Goal: Contribute content: Contribute content

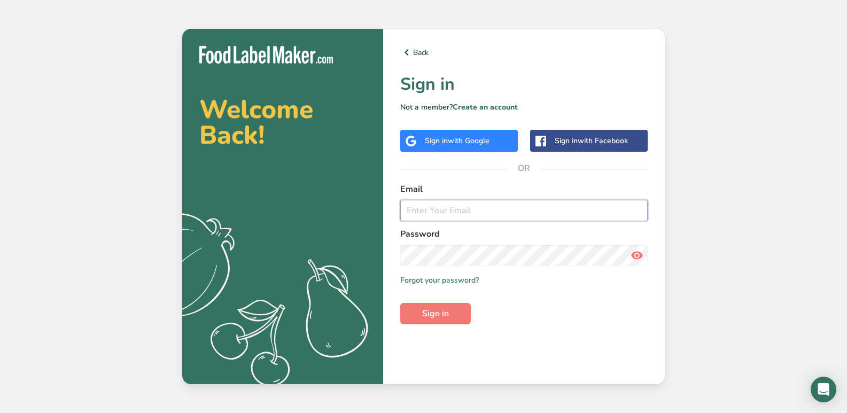
click at [470, 204] on input "email" at bounding box center [524, 210] width 248 height 21
type input "[PERSON_NAME][EMAIL_ADDRESS][DOMAIN_NAME]"
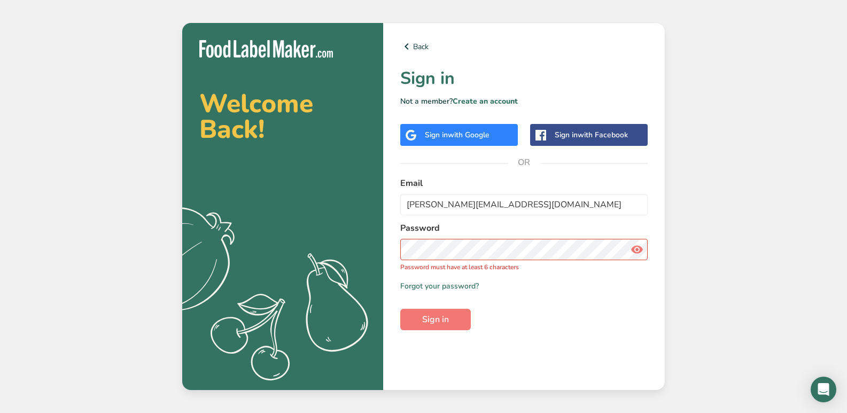
click at [637, 248] on icon at bounding box center [637, 249] width 13 height 19
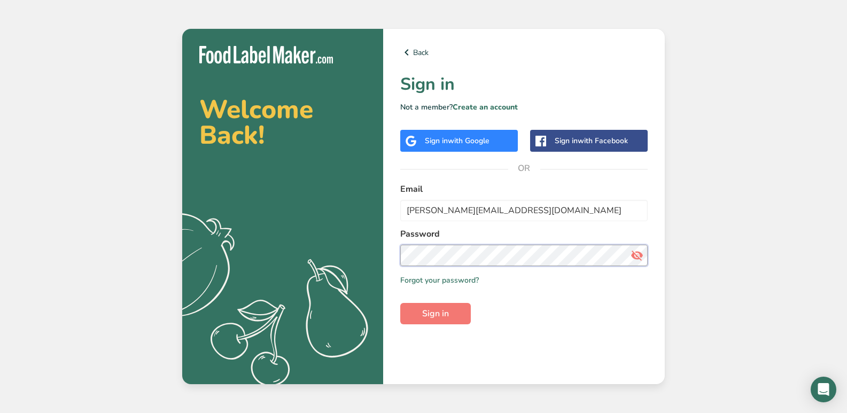
click at [400, 303] on button "Sign in" at bounding box center [435, 313] width 71 height 21
click at [446, 307] on span "Sign in" at bounding box center [435, 313] width 27 height 13
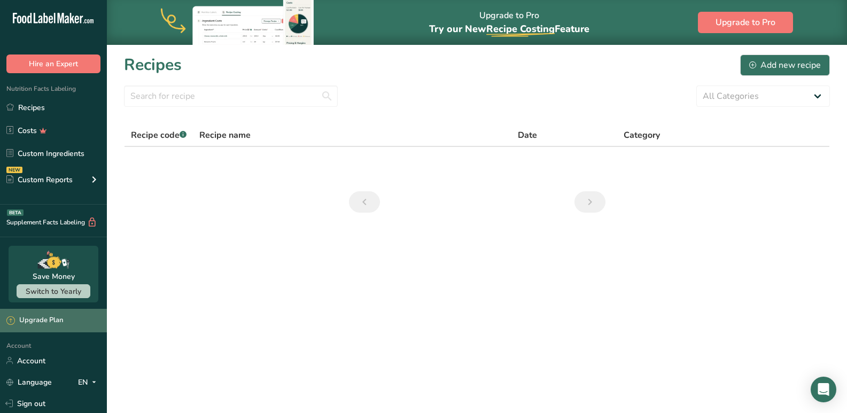
scroll to position [71, 0]
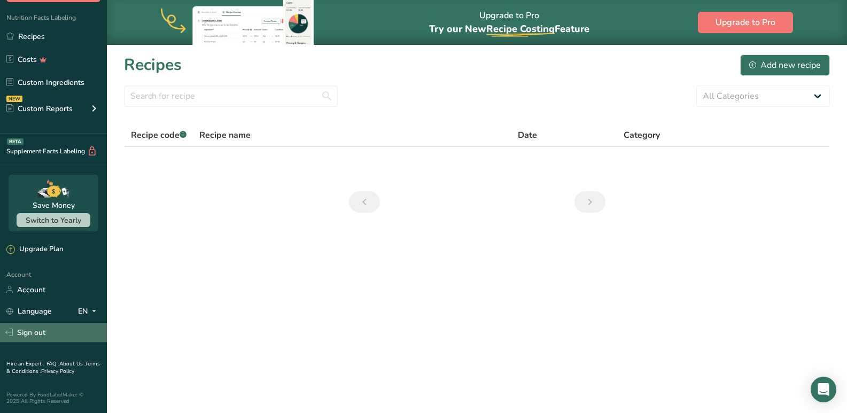
drag, startPoint x: 29, startPoint y: 330, endPoint x: 38, endPoint y: 333, distance: 10.1
click at [28, 330] on link "Sign out" at bounding box center [53, 332] width 107 height 19
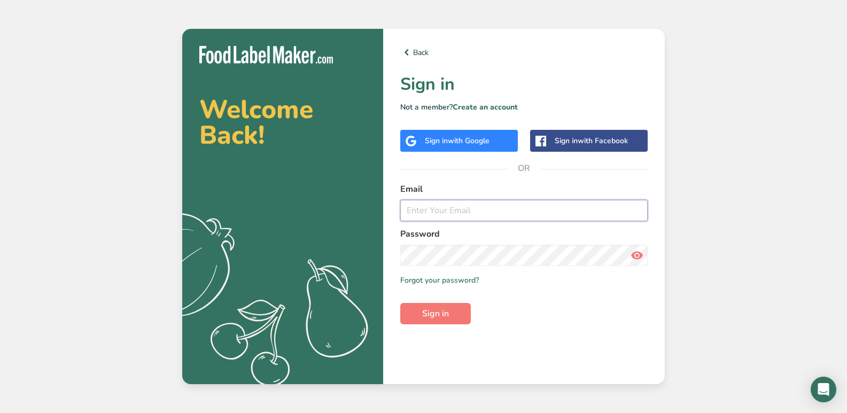
click at [420, 205] on input "email" at bounding box center [524, 210] width 248 height 21
type input "[PERSON_NAME][EMAIL_ADDRESS][DOMAIN_NAME]"
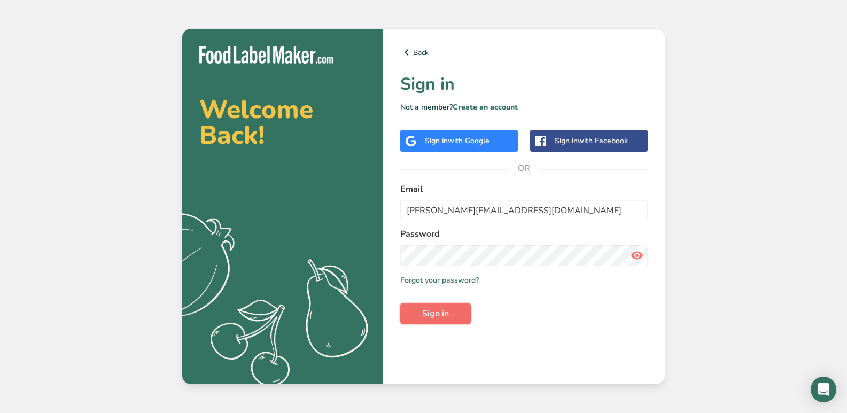
click at [420, 318] on button "Sign in" at bounding box center [435, 313] width 71 height 21
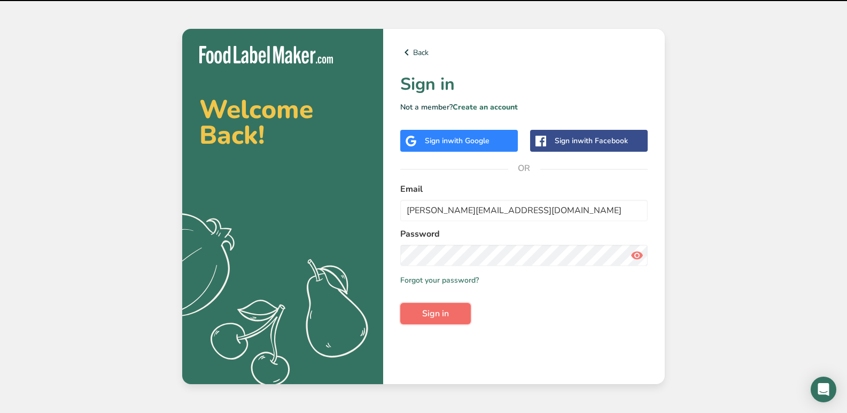
click at [416, 311] on button "Sign in" at bounding box center [435, 313] width 71 height 21
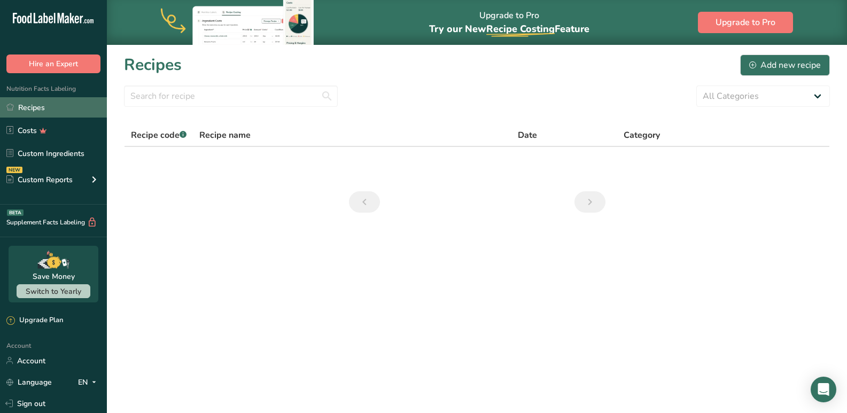
click at [36, 107] on link "Recipes" at bounding box center [53, 107] width 107 height 20
click at [798, 65] on div "Add new recipe" at bounding box center [786, 65] width 72 height 13
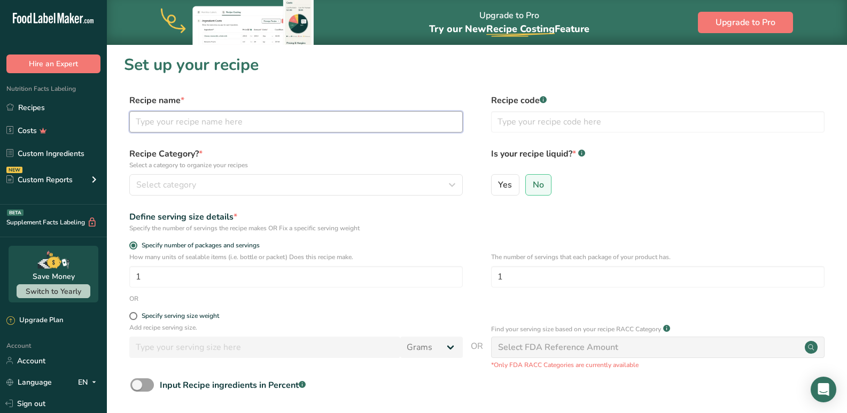
click at [206, 130] on input "text" at bounding box center [296, 121] width 334 height 21
type input "Pirandai"
